Goal: Book appointment/travel/reservation

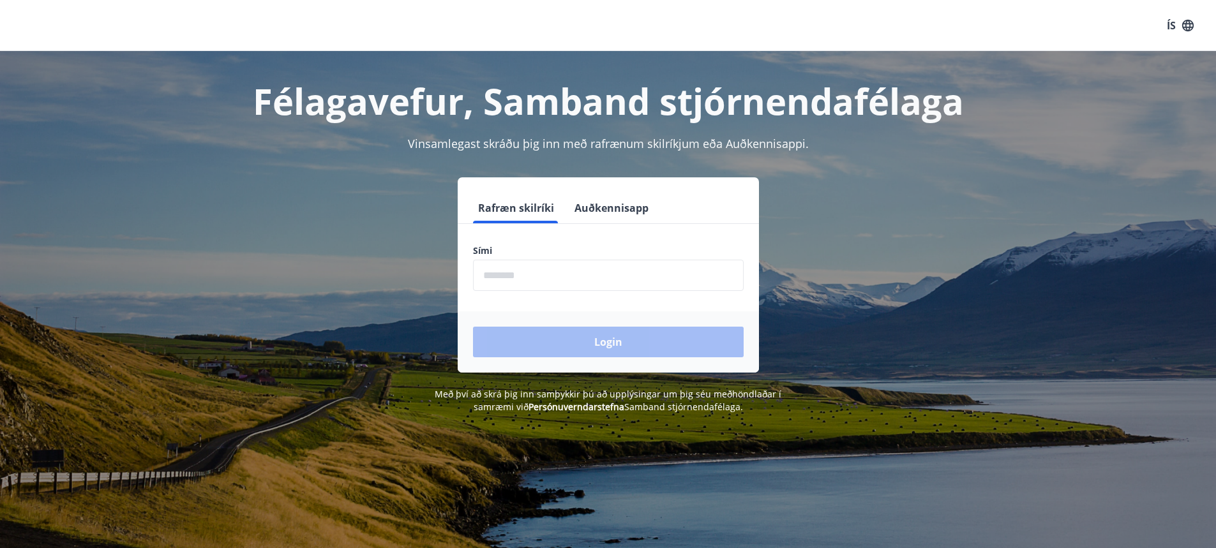
click at [499, 272] on input "phone" at bounding box center [608, 275] width 271 height 31
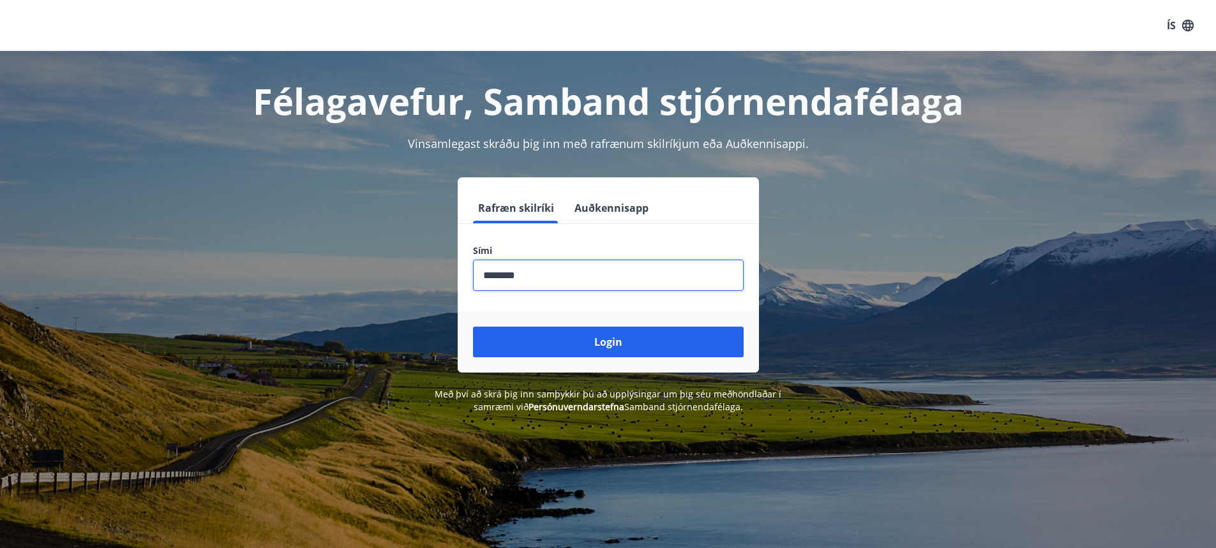
type input "********"
click at [473, 327] on button "Login" at bounding box center [608, 342] width 271 height 31
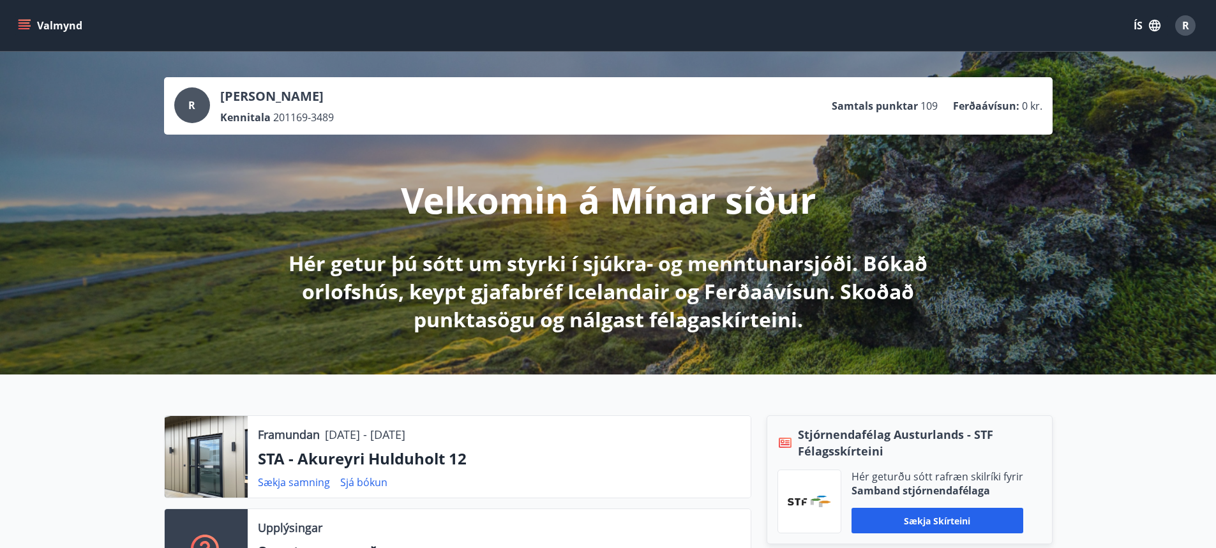
drag, startPoint x: 25, startPoint y: 21, endPoint x: 44, endPoint y: 17, distance: 19.5
click at [27, 21] on icon "menu" at bounding box center [24, 25] width 13 height 13
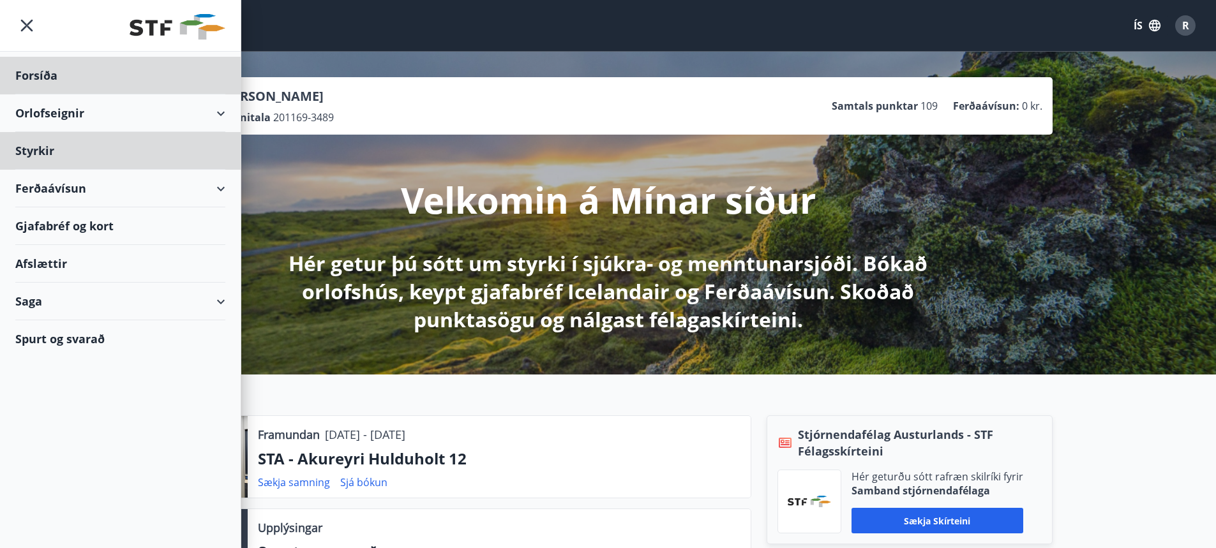
click at [42, 147] on div "Styrkir" at bounding box center [120, 151] width 210 height 38
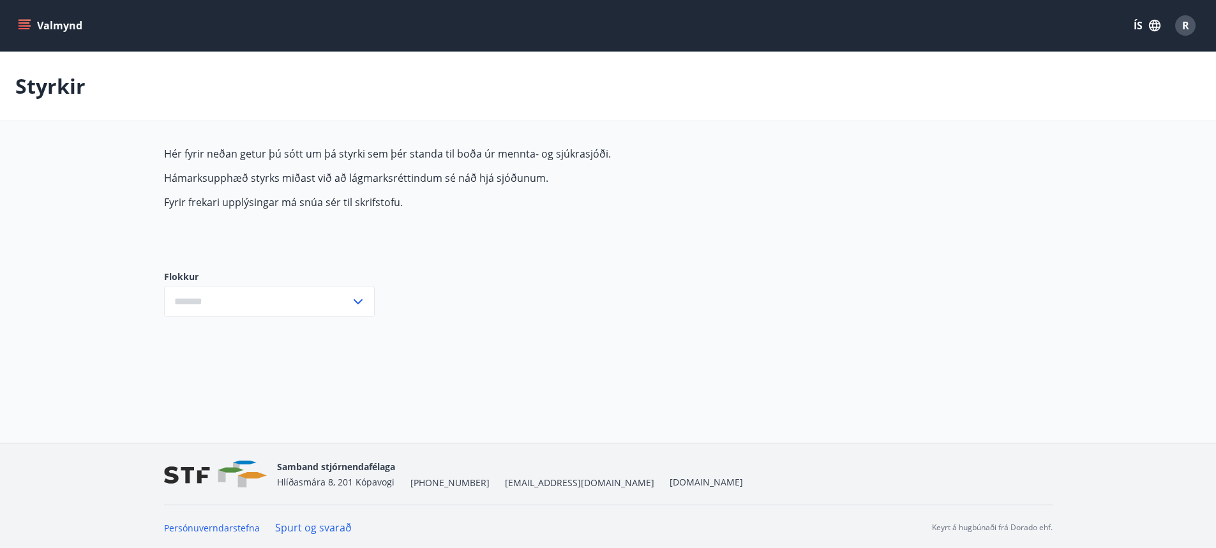
type input "***"
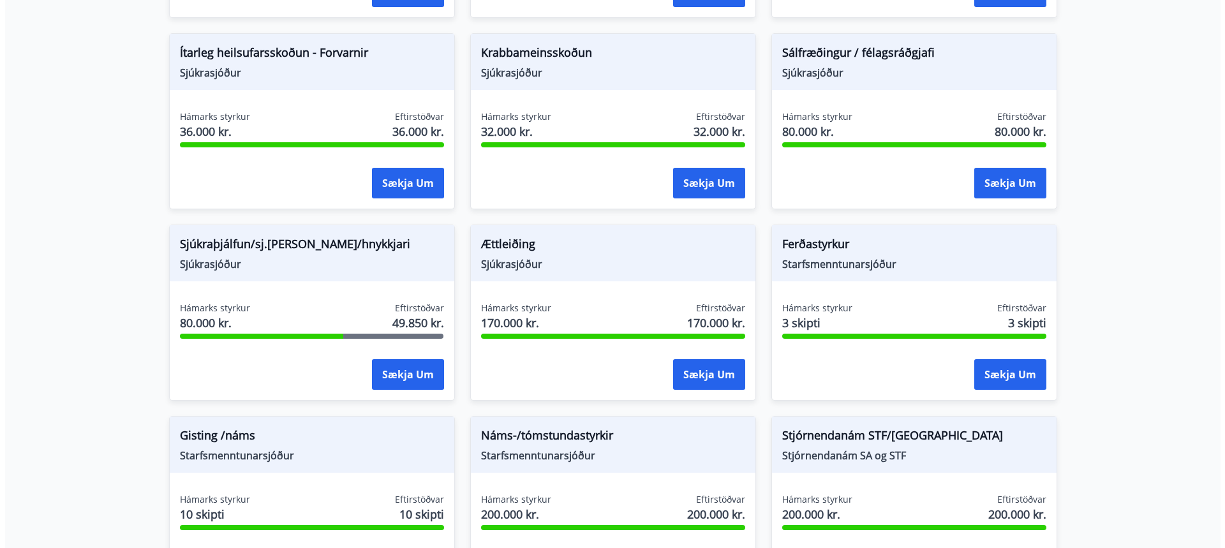
scroll to position [893, 0]
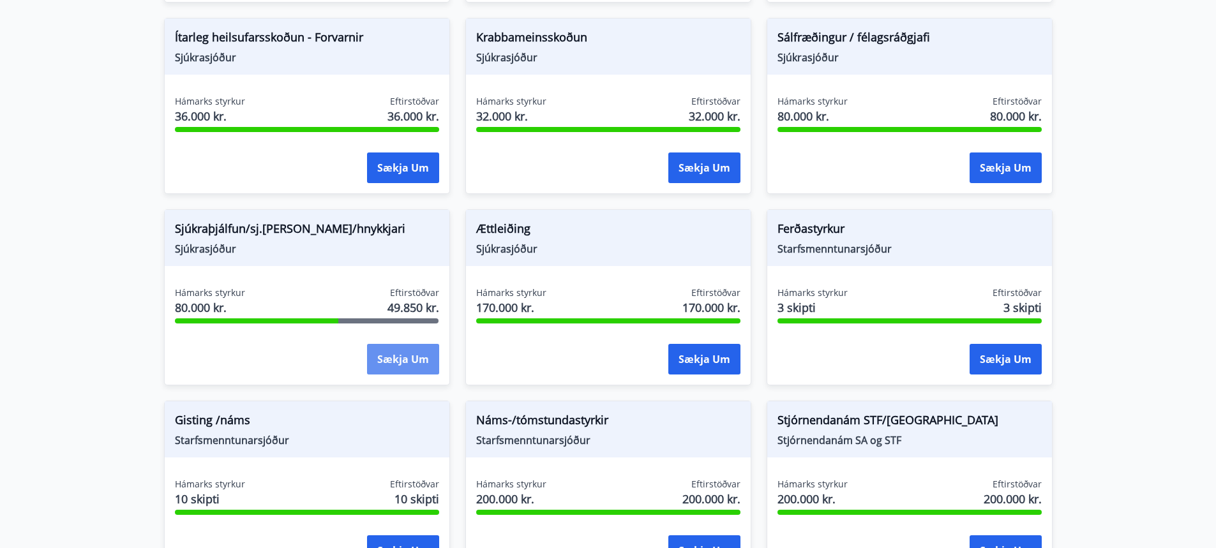
click at [397, 352] on button "Sækja um" at bounding box center [403, 359] width 72 height 31
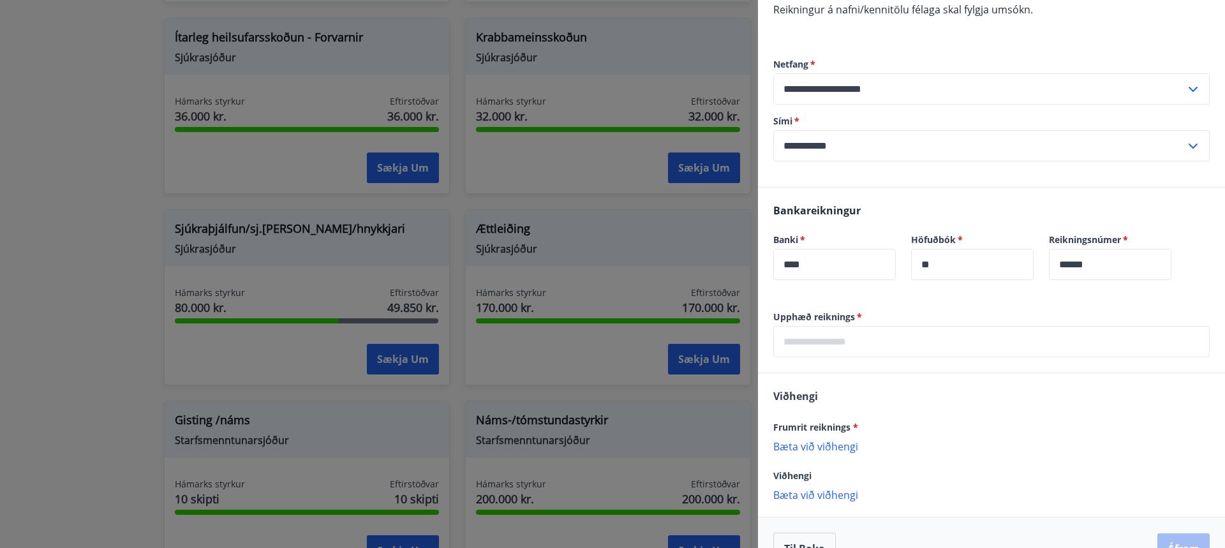
scroll to position [287, 0]
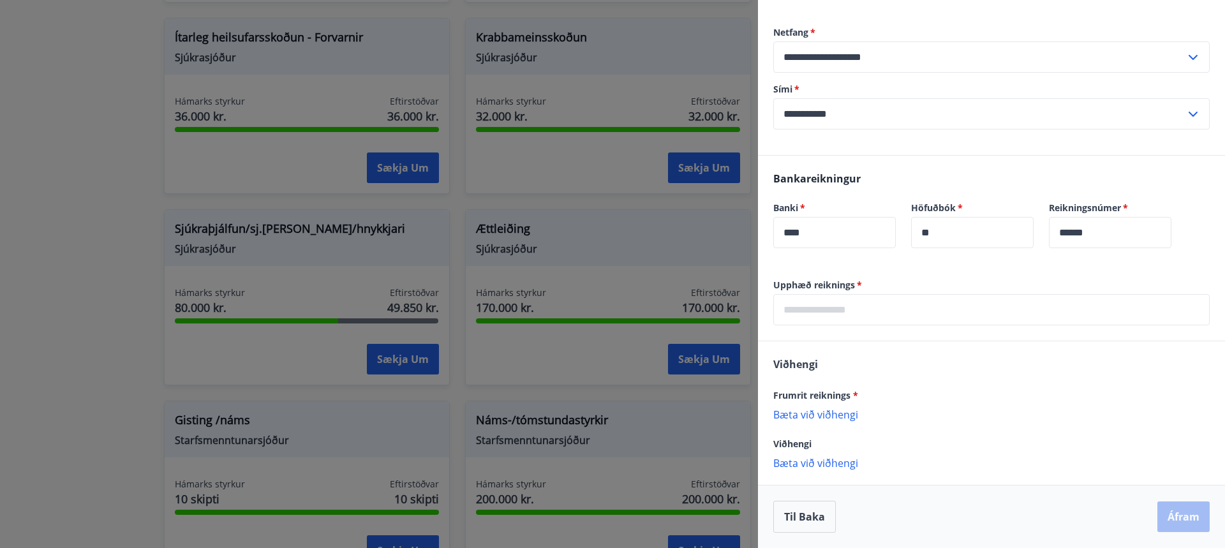
click at [876, 313] on input "text" at bounding box center [991, 309] width 436 height 31
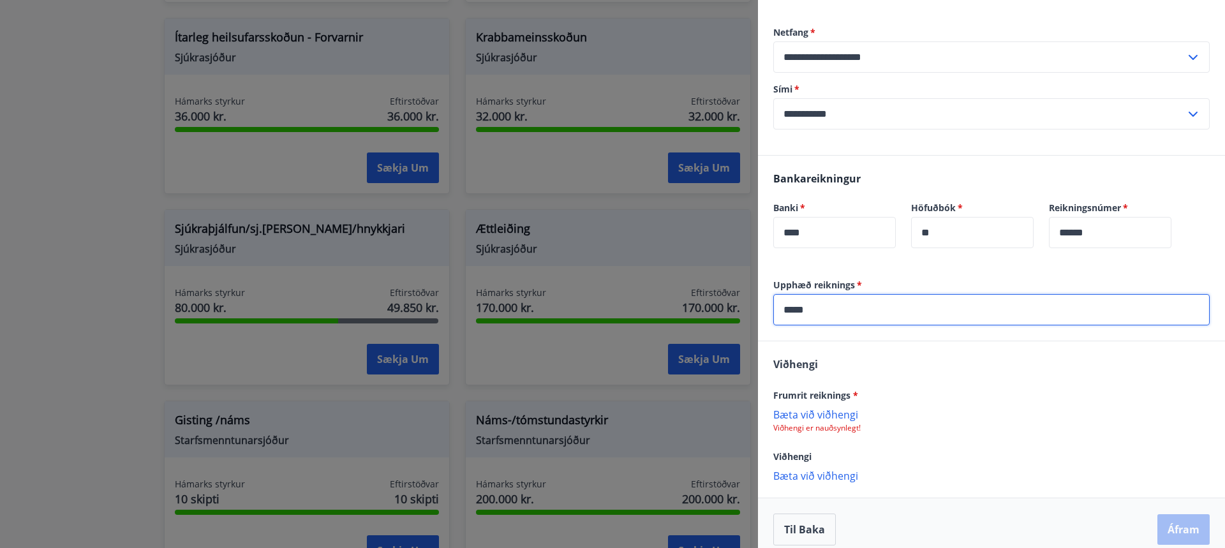
click at [959, 463] on div "Viðhengi" at bounding box center [991, 456] width 436 height 15
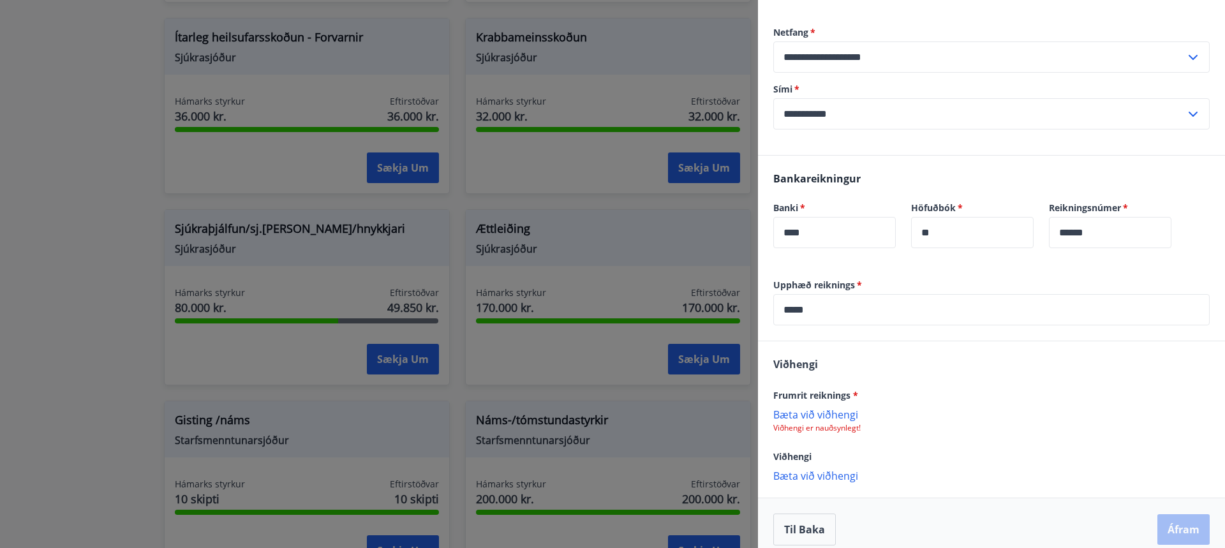
scroll to position [300, 0]
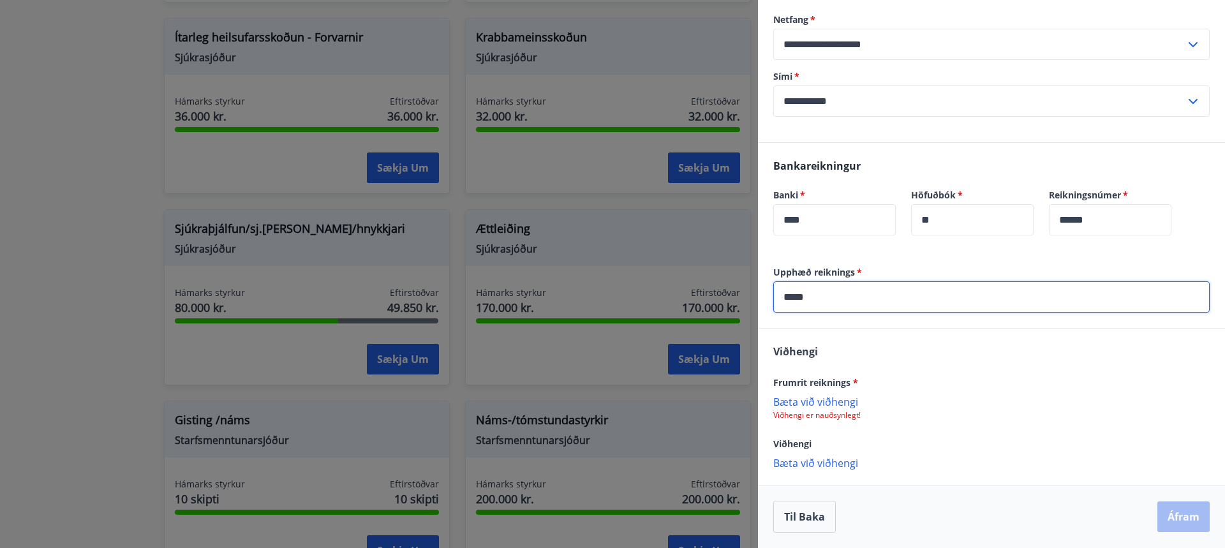
click at [822, 295] on input "*****" at bounding box center [991, 296] width 436 height 31
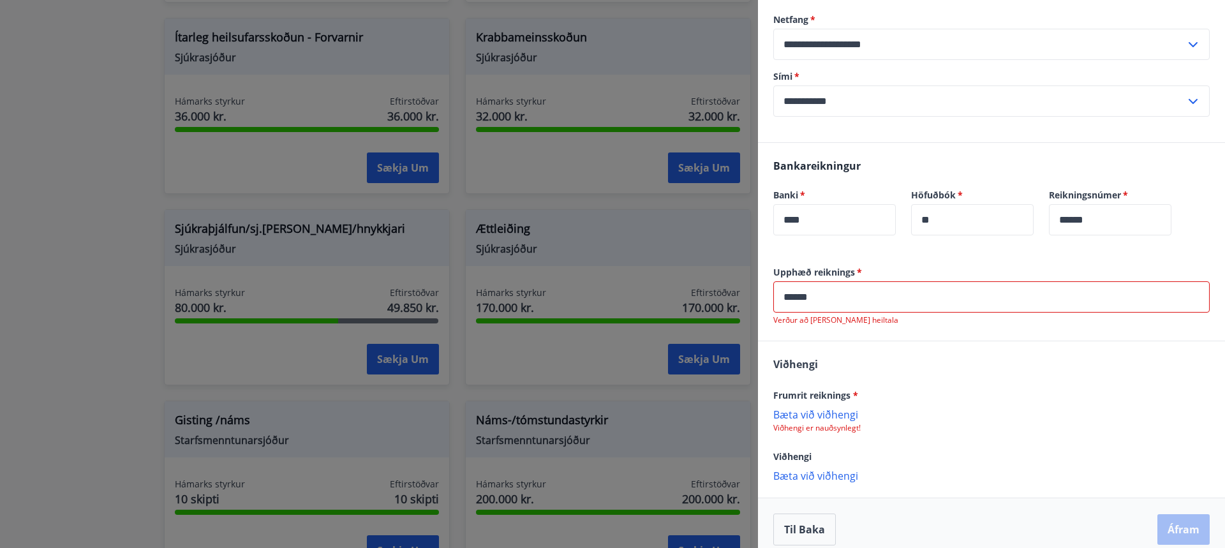
click at [819, 291] on input "******" at bounding box center [991, 296] width 436 height 31
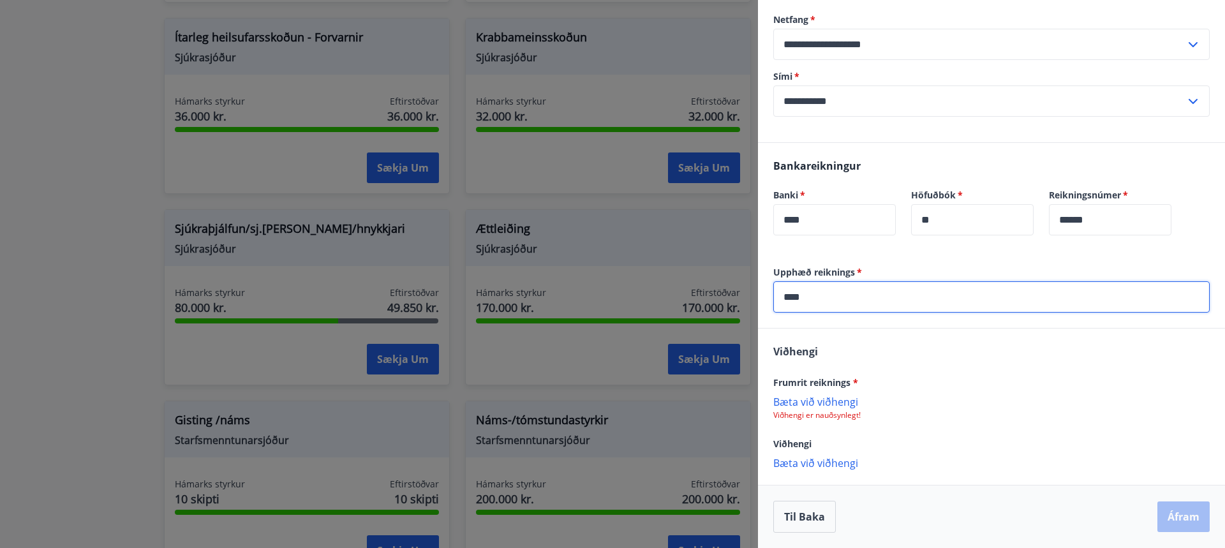
type input "*****"
click at [807, 399] on p "Bæta við viðhengi" at bounding box center [991, 401] width 436 height 13
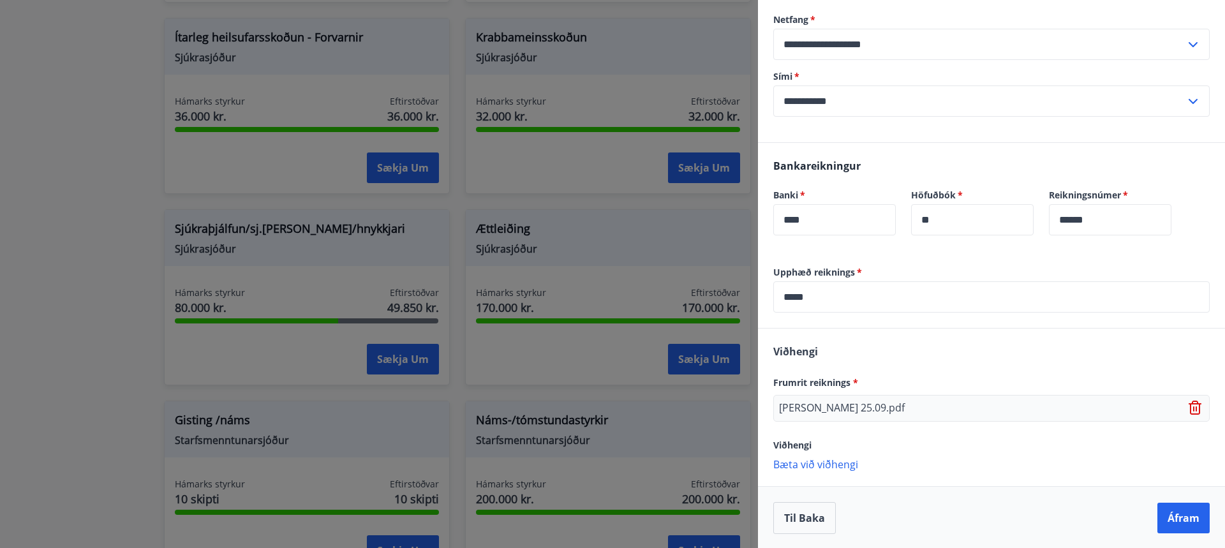
click at [811, 463] on p "Bæta við viðhengi" at bounding box center [991, 464] width 436 height 13
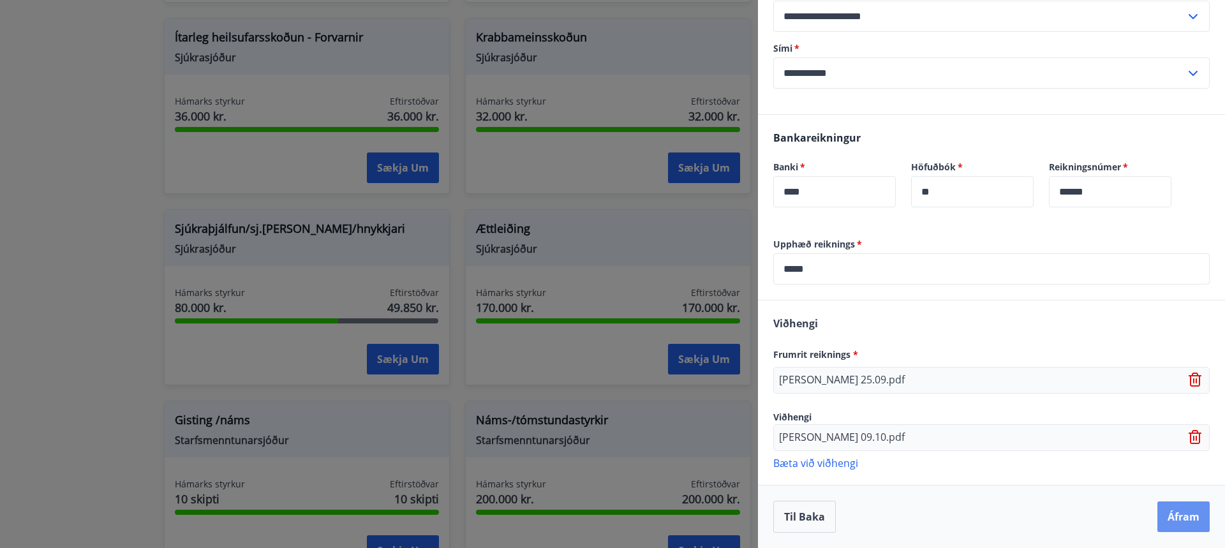
click at [1166, 508] on button "Áfram" at bounding box center [1184, 517] width 52 height 31
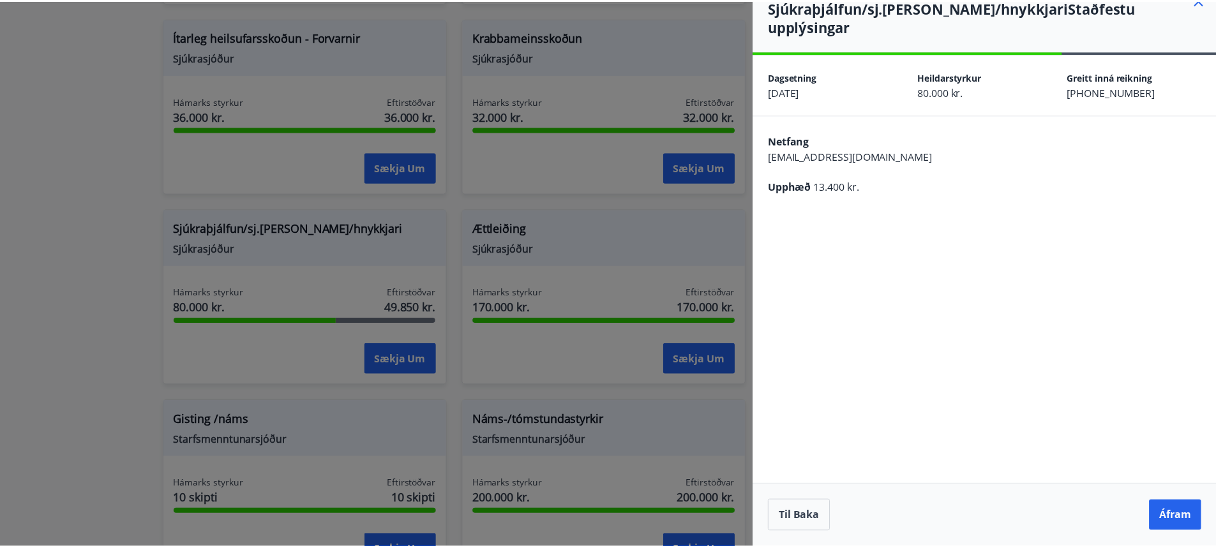
scroll to position [0, 0]
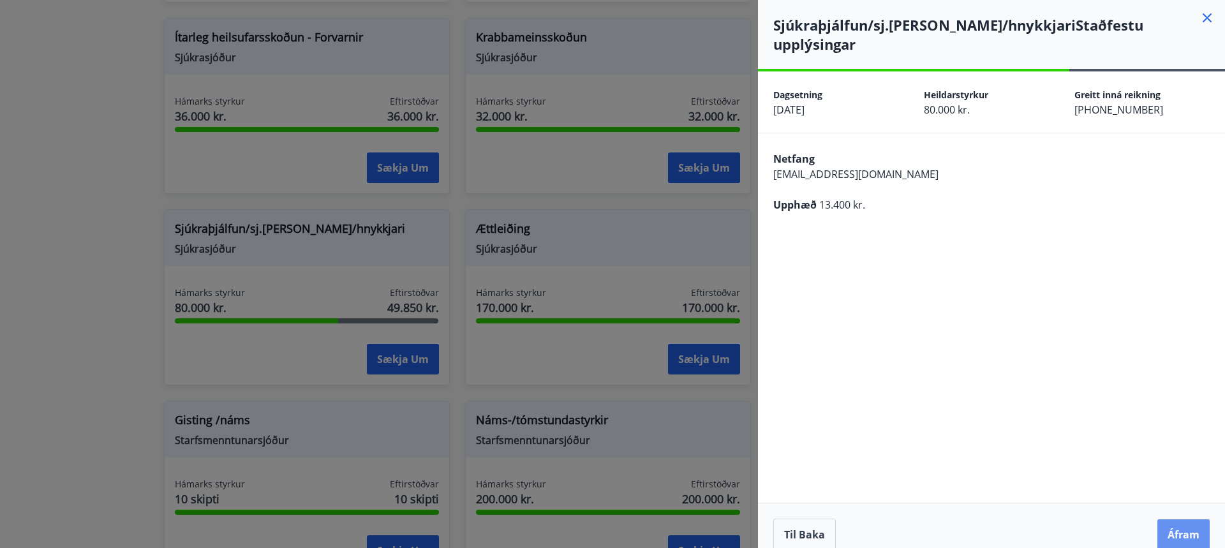
click at [1181, 519] on button "Áfram" at bounding box center [1184, 534] width 52 height 31
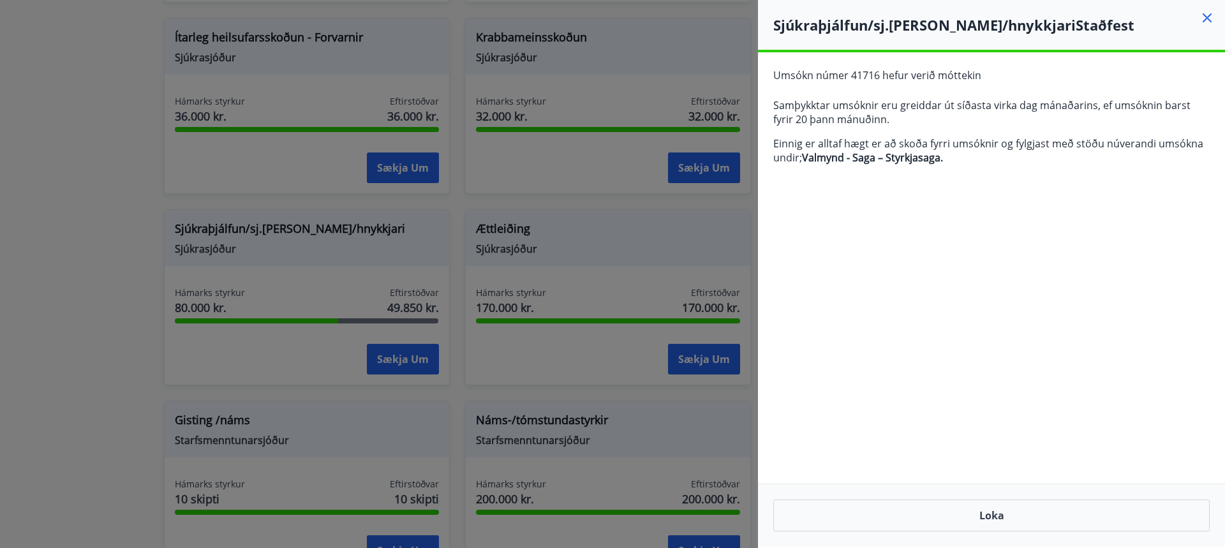
click at [611, 232] on div at bounding box center [612, 274] width 1225 height 548
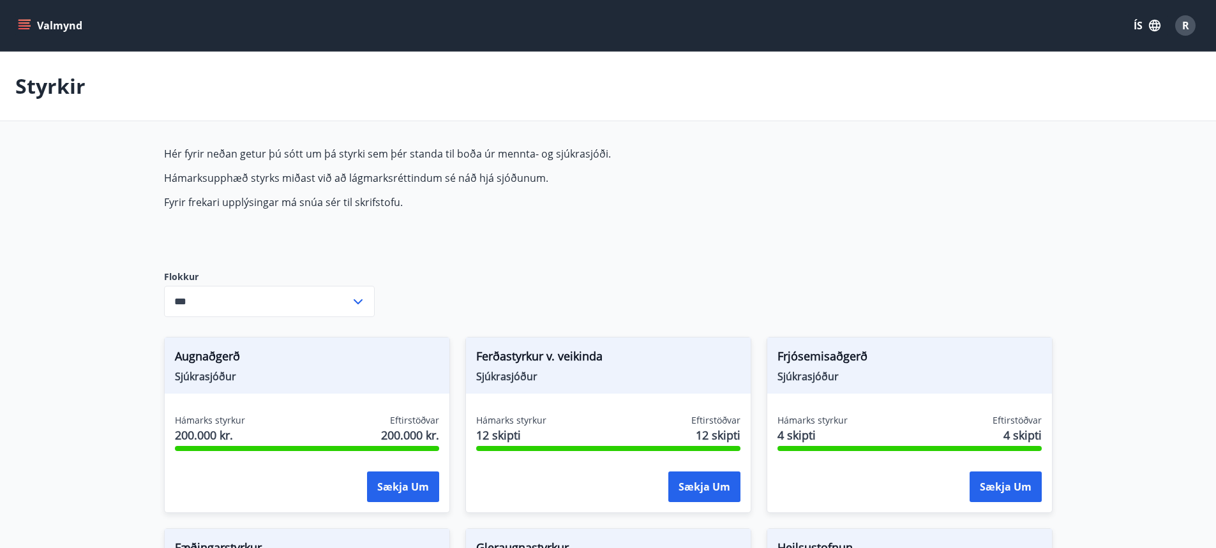
click at [27, 20] on icon "menu" at bounding box center [26, 20] width 14 height 1
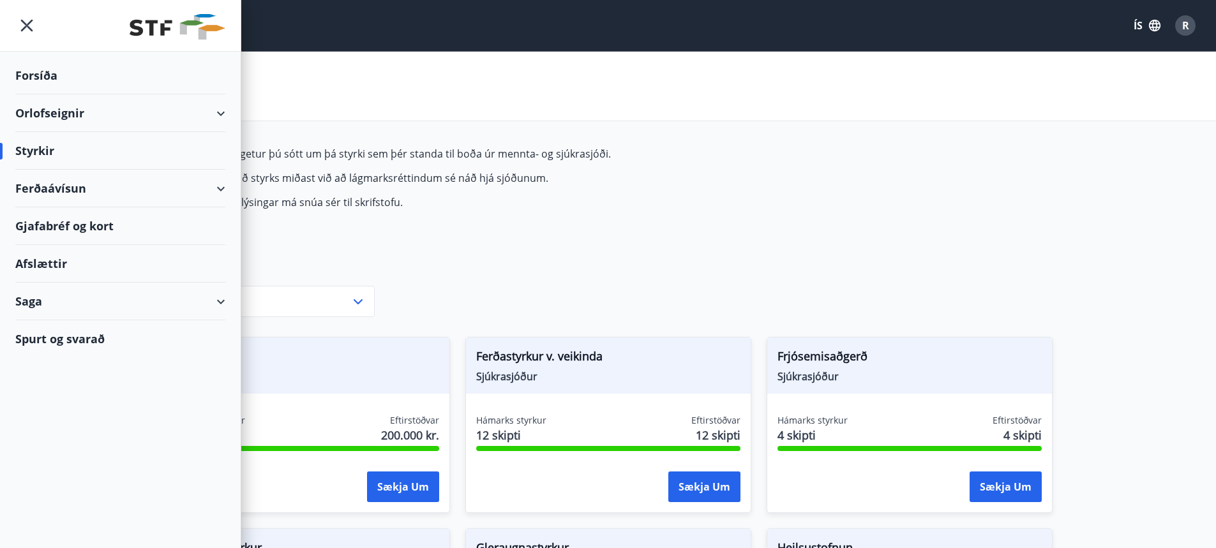
click at [33, 301] on div "Saga" at bounding box center [120, 302] width 210 height 38
click at [226, 302] on icon at bounding box center [220, 301] width 15 height 15
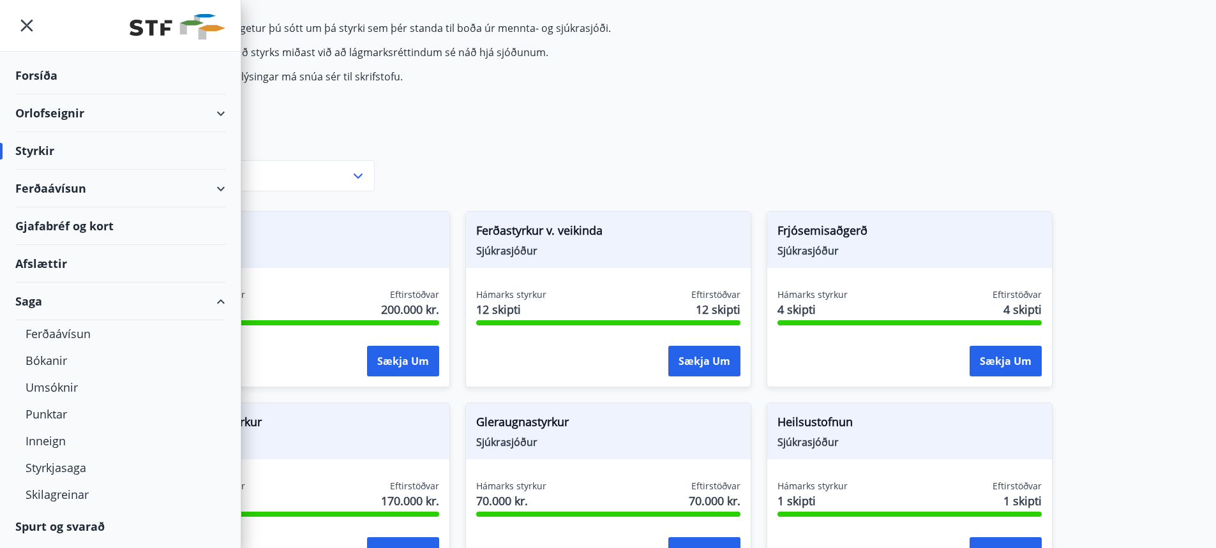
scroll to position [128, 0]
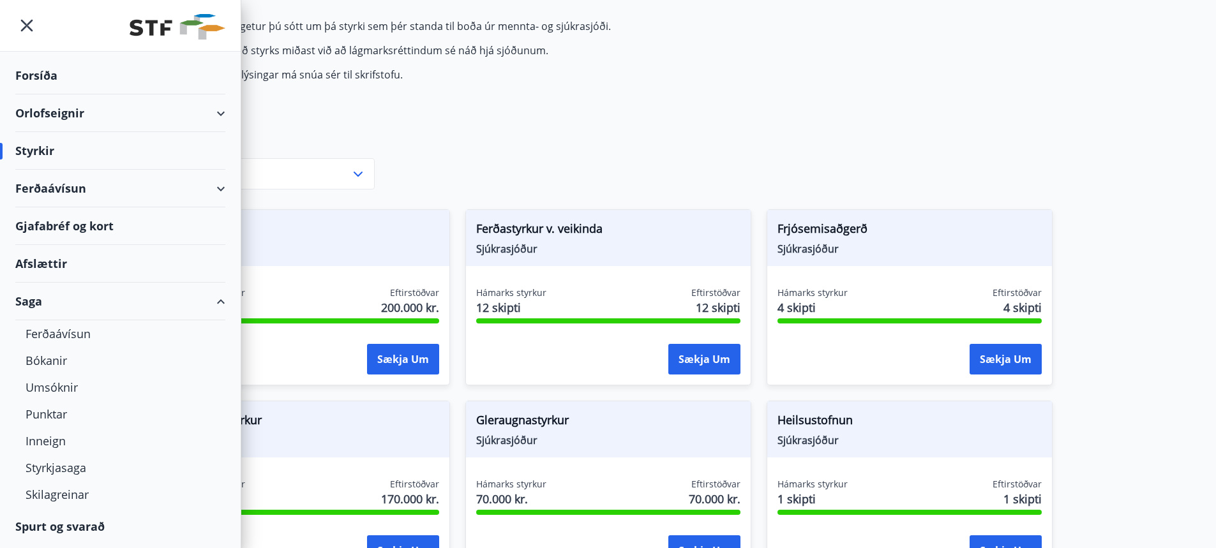
click at [48, 414] on div "Punktar" at bounding box center [121, 414] width 190 height 27
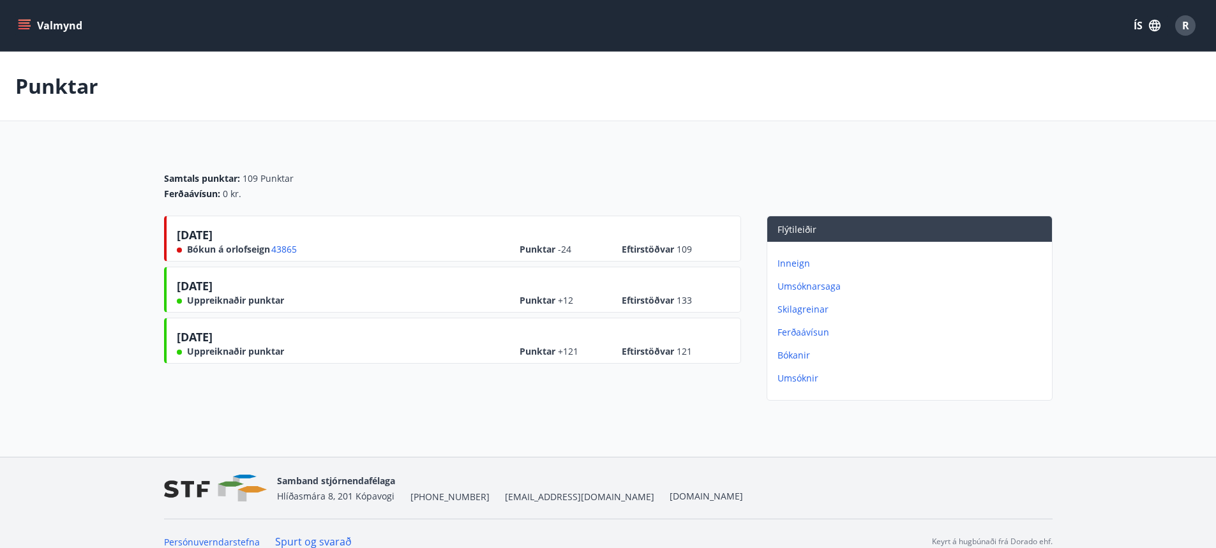
click at [802, 287] on p "Umsóknarsaga" at bounding box center [911, 286] width 269 height 13
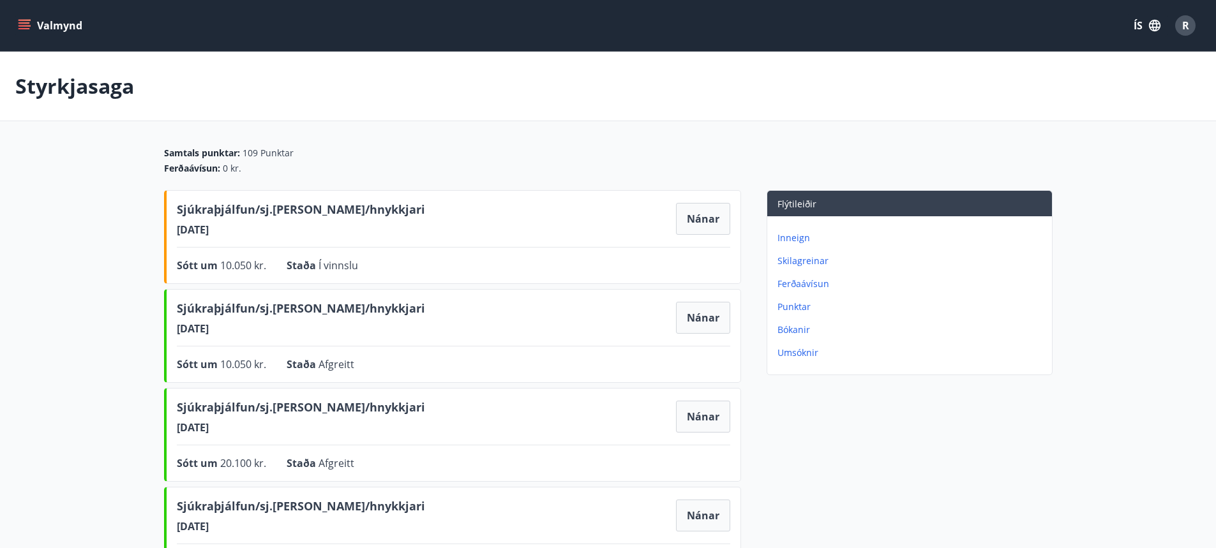
click at [789, 234] on p "Inneign" at bounding box center [911, 238] width 269 height 13
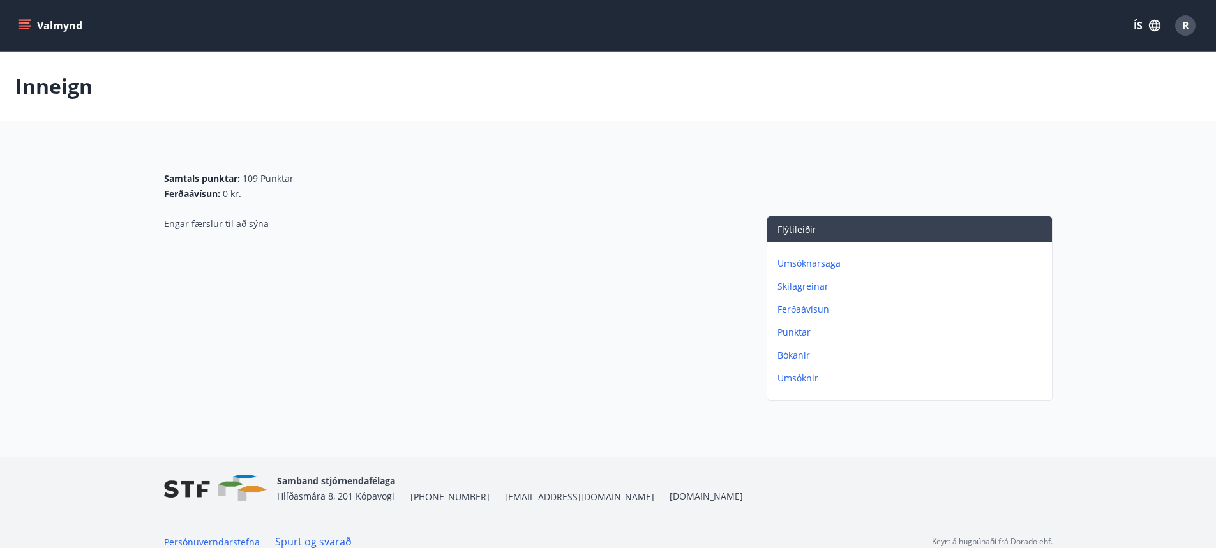
drag, startPoint x: 27, startPoint y: 22, endPoint x: 47, endPoint y: 26, distance: 20.0
click at [34, 25] on button "Valmynd" at bounding box center [51, 25] width 72 height 23
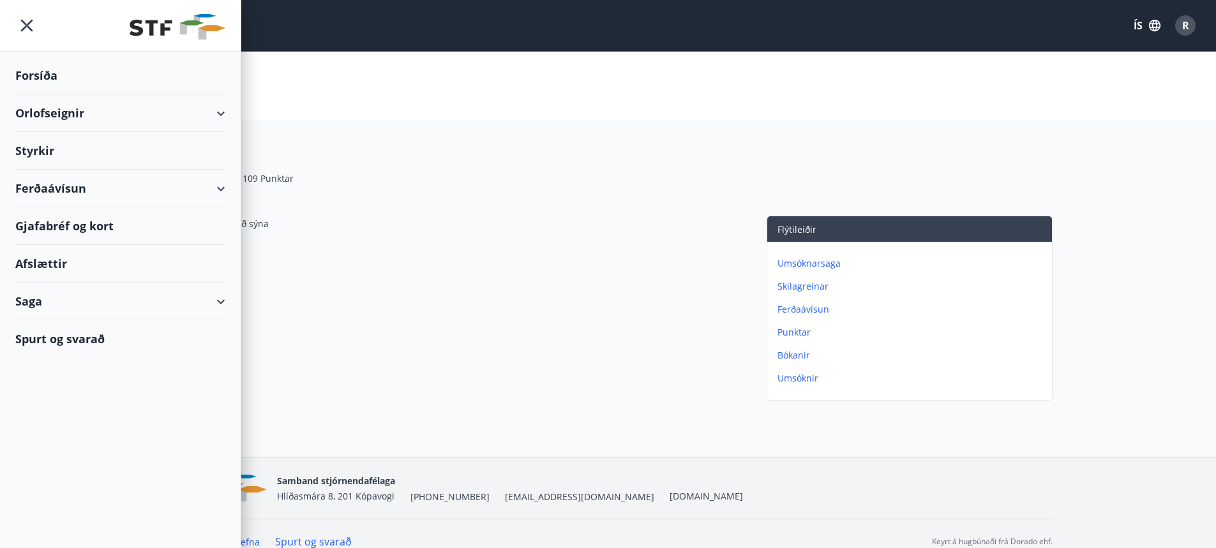
click at [59, 101] on div "Orlofseignir" at bounding box center [120, 113] width 210 height 38
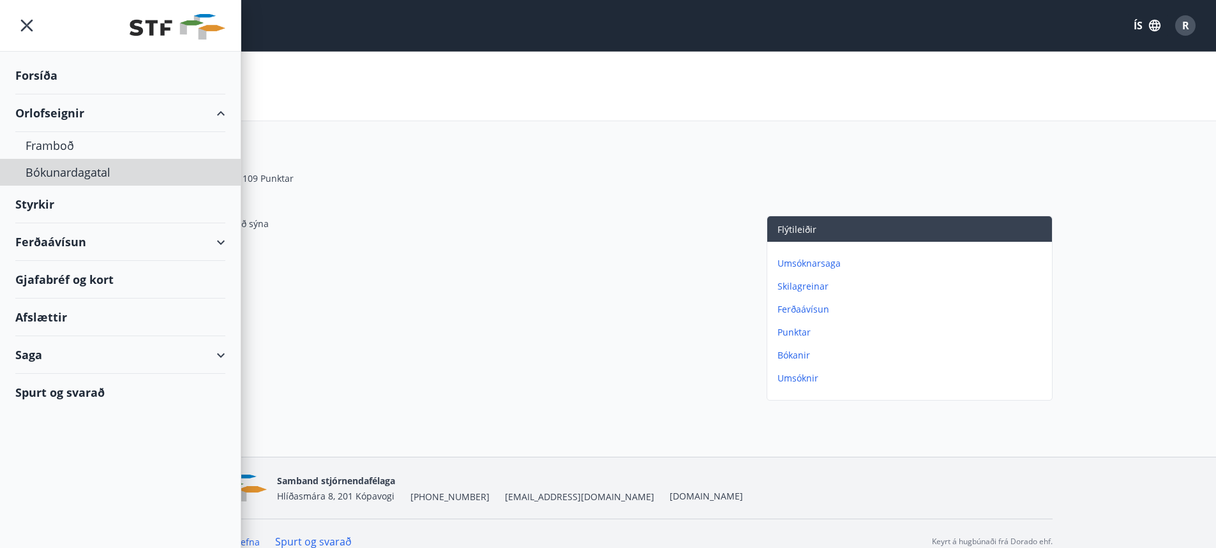
click at [56, 166] on div "Bókunardagatal" at bounding box center [121, 172] width 190 height 27
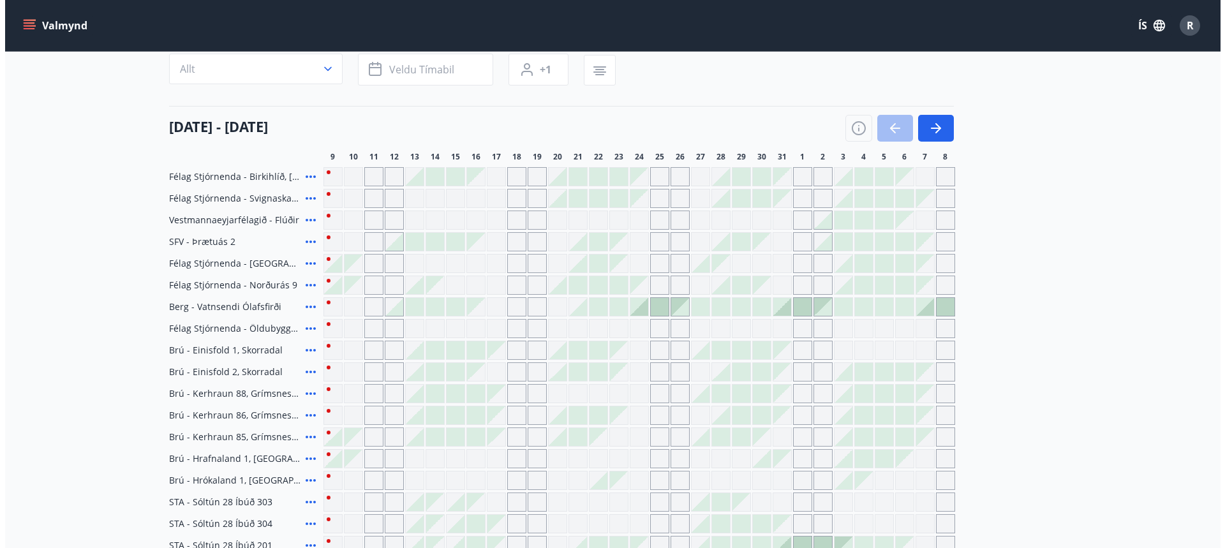
scroll to position [110, 0]
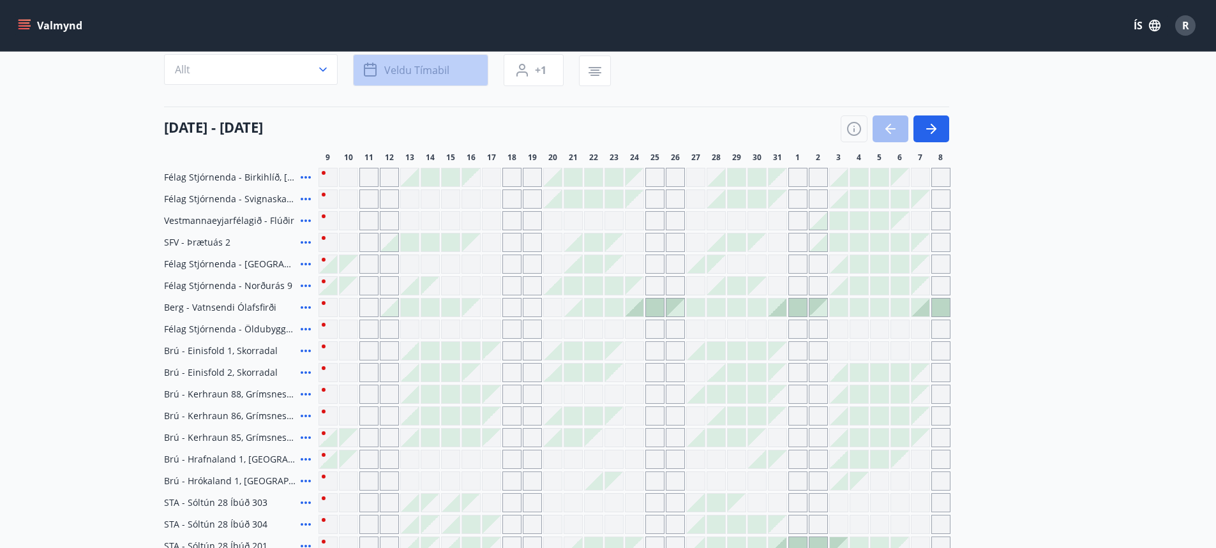
click at [465, 63] on button "Veldu tímabil" at bounding box center [420, 70] width 135 height 32
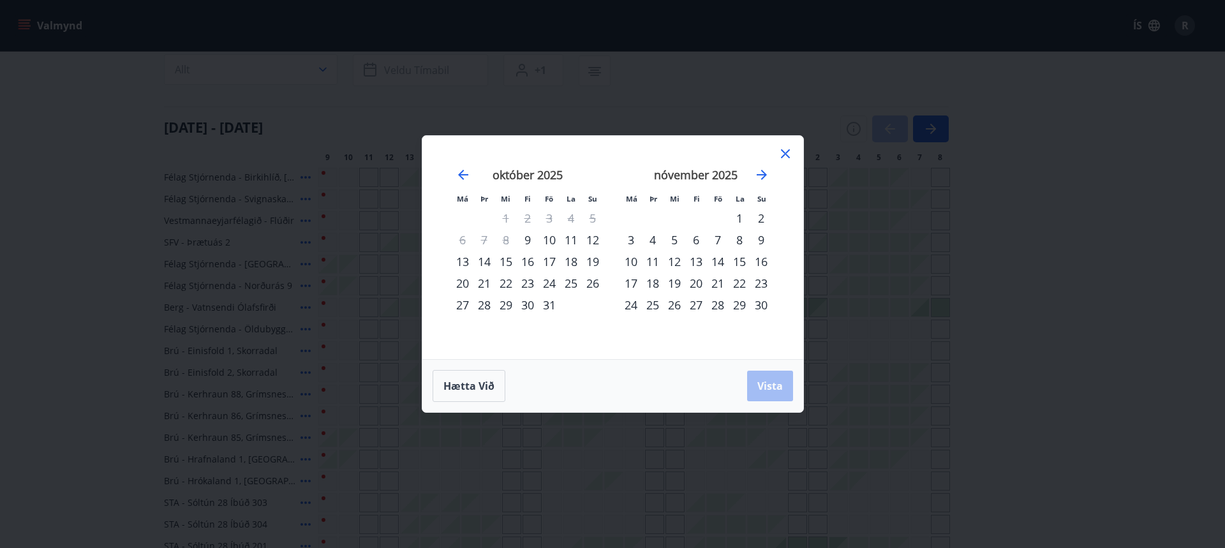
click at [549, 235] on div "10" at bounding box center [550, 240] width 22 height 22
click at [571, 241] on div "11" at bounding box center [571, 240] width 22 height 22
click at [783, 388] on button "Vista" at bounding box center [770, 386] width 46 height 31
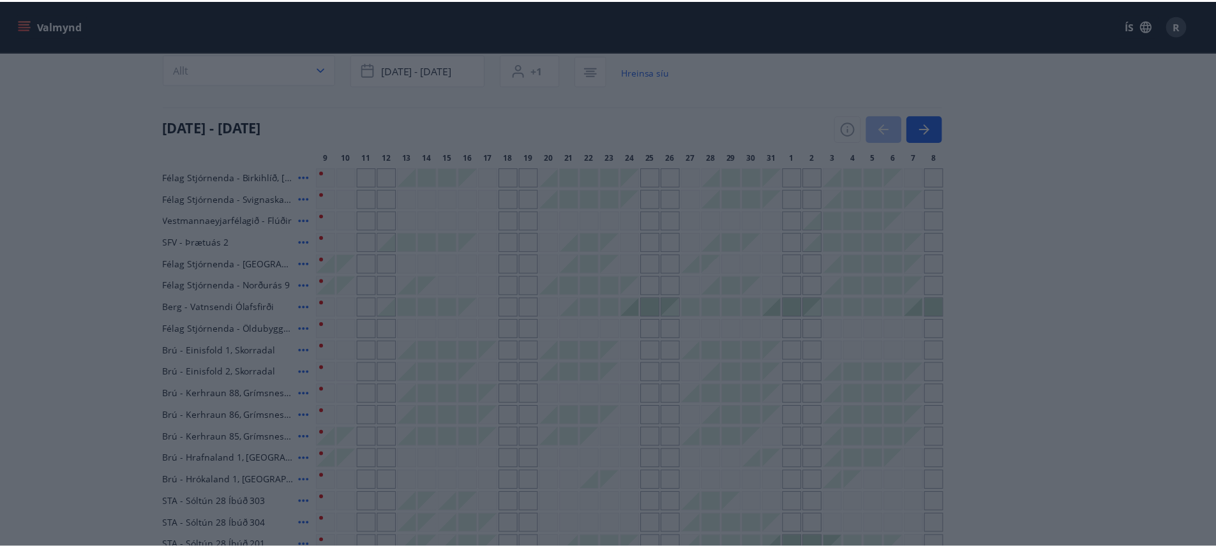
scroll to position [2, 0]
